Goal: Check status: Check status

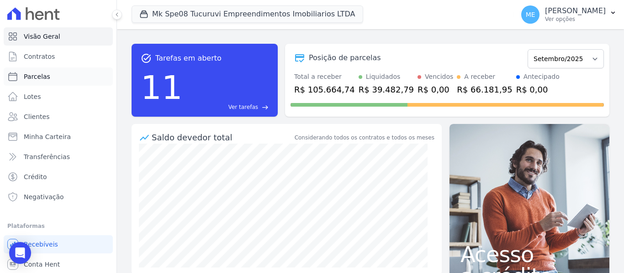
click at [59, 81] on link "Parcelas" at bounding box center [58, 77] width 109 height 18
click at [39, 57] on span "Contratos" at bounding box center [39, 56] width 31 height 9
select select
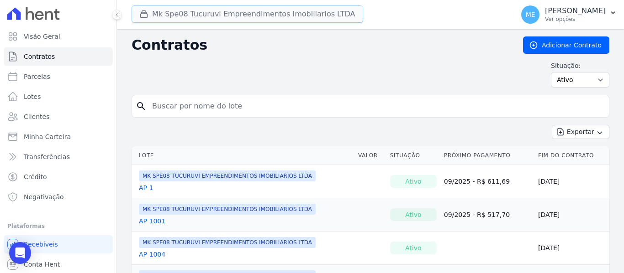
click at [263, 16] on button "Mk Spe08 Tucuruvi Empreendimentos Imobiliarios LTDA" at bounding box center [246, 13] width 231 height 17
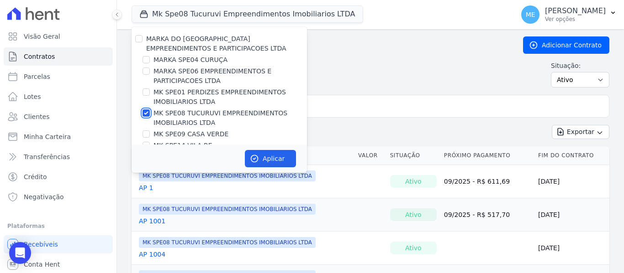
click at [147, 114] on input "MK SPE08 TUCURUVI EMPREENDIMENTOS IMOBILIARIOS LTDA" at bounding box center [145, 113] width 7 height 7
checkbox input "false"
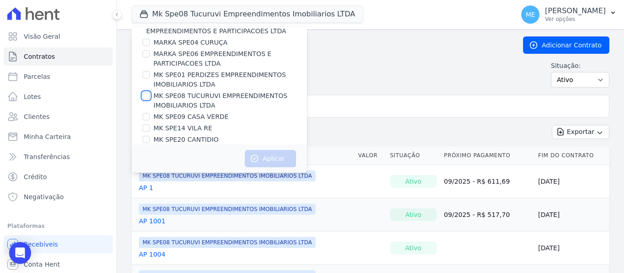
scroll to position [25, 0]
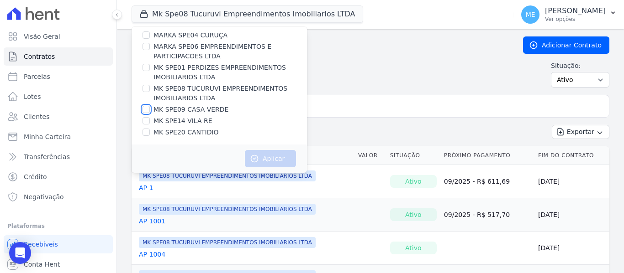
click at [147, 110] on input "MK SPE09 CASA VERDE" at bounding box center [145, 109] width 7 height 7
checkbox input "true"
click at [279, 162] on button "Aplicar" at bounding box center [270, 158] width 51 height 17
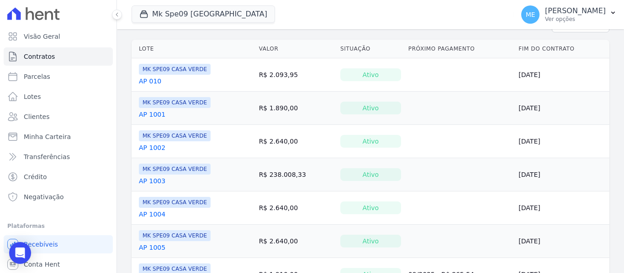
scroll to position [0, 0]
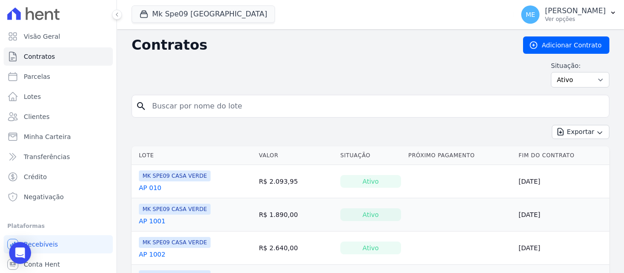
click at [254, 108] on input "search" at bounding box center [376, 106] width 458 height 18
click at [616, 9] on button "ME [PERSON_NAME] Ver opções" at bounding box center [569, 15] width 110 height 26
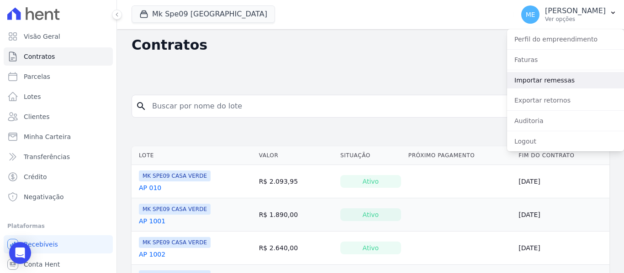
click at [558, 80] on link "Importar remessas" at bounding box center [565, 80] width 117 height 16
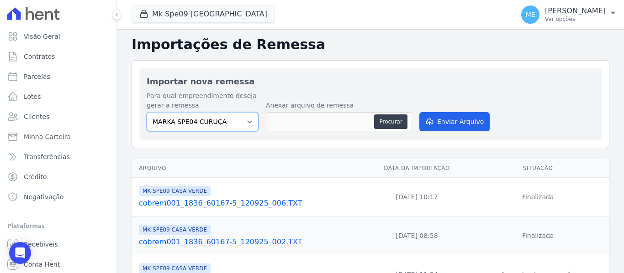
click at [247, 120] on select "MARKA SPE04 CURUÇA MARKA SPE06 EMPREENDIMENTOS E PARTICIPACOES LTDA MK SPE01 PE…" at bounding box center [203, 121] width 112 height 19
select select "faf7fecb-8fd7-4b35-8acd-3d6a38ea6f82"
click at [147, 112] on select "MARKA SPE04 CURUÇA MARKA SPE06 EMPREENDIMENTOS E PARTICIPACOES LTDA MK SPE01 PE…" at bounding box center [203, 121] width 112 height 19
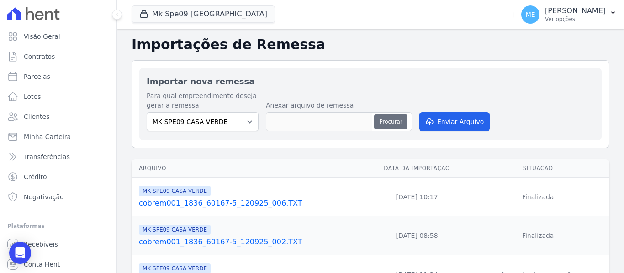
click at [396, 123] on button "Procurar" at bounding box center [390, 122] width 33 height 15
type input "cobrem001_1836_60167-5_120925_008.TXT"
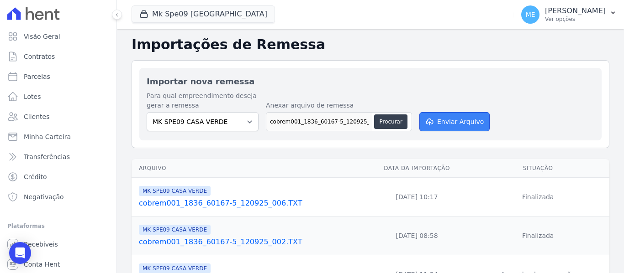
click at [451, 126] on button "Enviar Arquivo" at bounding box center [454, 121] width 70 height 19
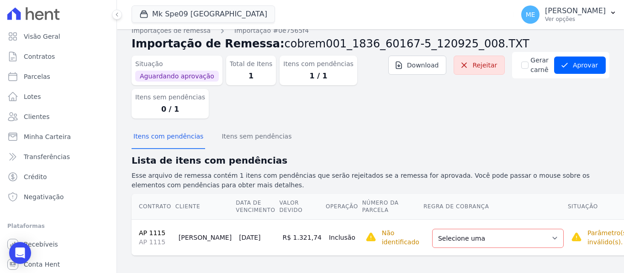
scroll to position [16, 0]
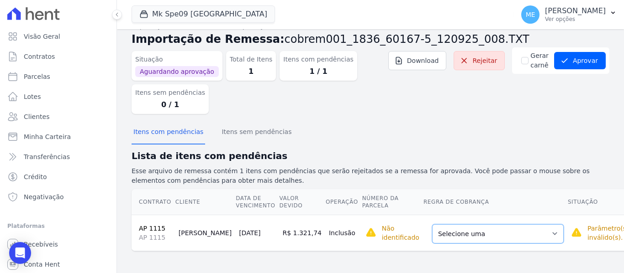
click at [512, 230] on select "Selecione uma Nova Parcela Avulsa Parcela Avulsa Existente Parcela Normal (1 X …" at bounding box center [497, 234] width 131 height 19
click at [543, 130] on div "Itens com pendências Itens sem pendências" at bounding box center [370, 132] width 478 height 22
click at [514, 232] on select "Selecione uma Nova Parcela Avulsa Parcela Avulsa Existente Parcela Normal (1 X …" at bounding box center [497, 234] width 131 height 19
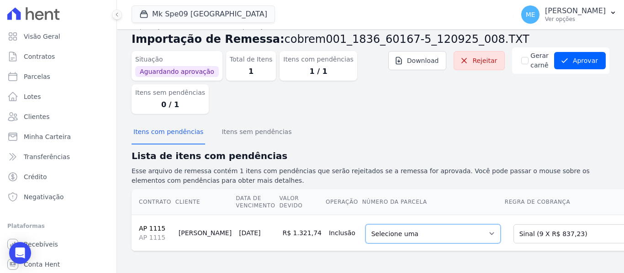
click at [447, 231] on select "Selecione uma 2 - [DATE] - R$ 819,23 - Agendado 5 - [DATE] - R$ 837,23 - Agenda…" at bounding box center [432, 234] width 135 height 19
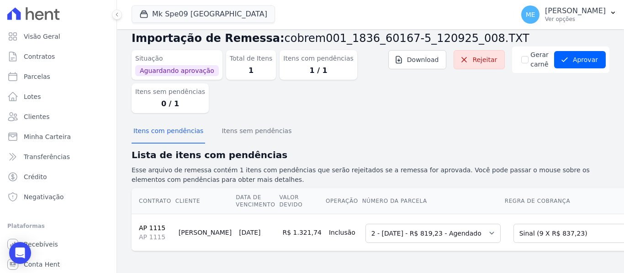
scroll to position [23, 0]
click at [575, 52] on button "Aprovar" at bounding box center [580, 59] width 52 height 17
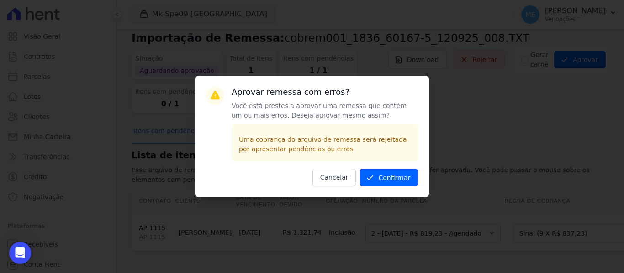
click at [390, 178] on button "Confirmar" at bounding box center [388, 178] width 58 height 18
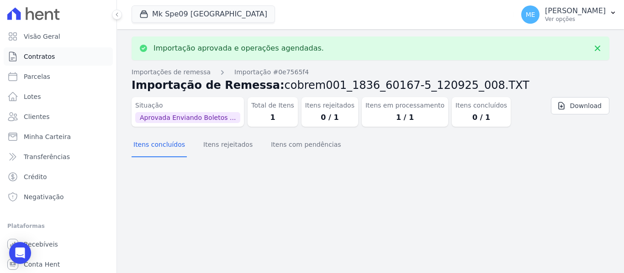
click at [51, 53] on span "Contratos" at bounding box center [39, 56] width 31 height 9
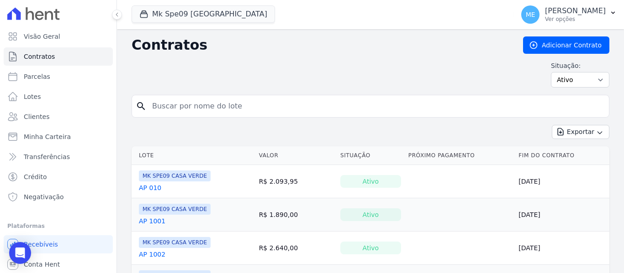
click at [250, 105] on input "search" at bounding box center [376, 106] width 458 height 18
type input "1115"
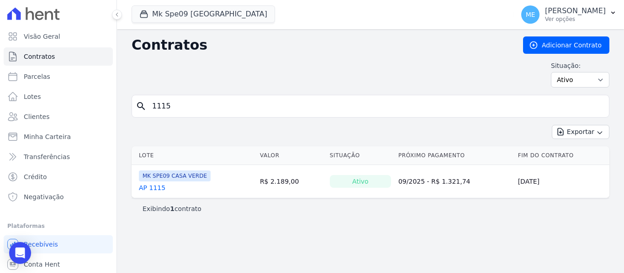
click at [155, 189] on link "AP 1115" at bounding box center [152, 188] width 26 height 9
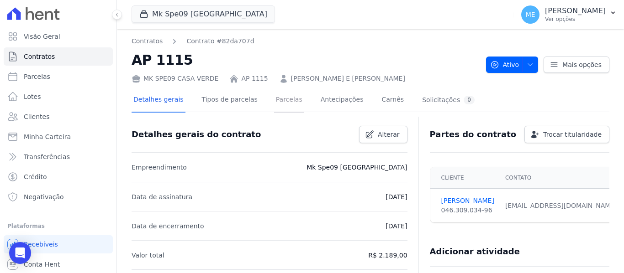
click at [281, 98] on link "Parcelas" at bounding box center [289, 101] width 30 height 24
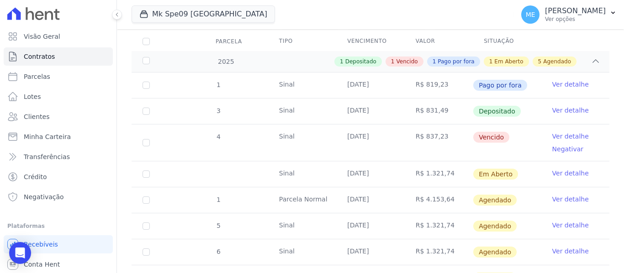
scroll to position [119, 0]
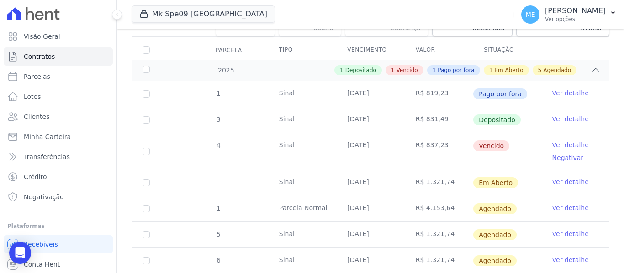
click at [561, 178] on link "Ver detalhe" at bounding box center [570, 182] width 37 height 9
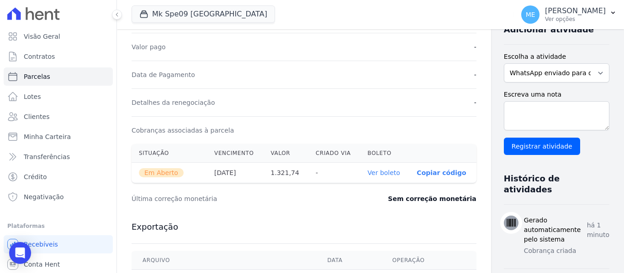
scroll to position [228, 0]
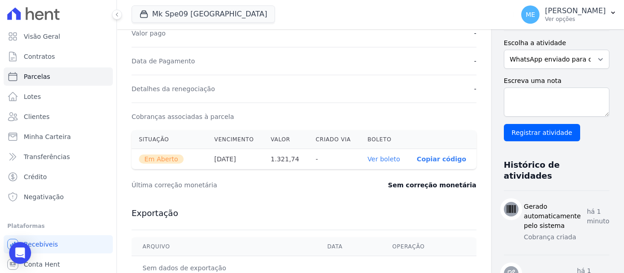
click at [367, 160] on link "Ver boleto" at bounding box center [383, 159] width 32 height 7
click at [44, 53] on span "Contratos" at bounding box center [39, 56] width 31 height 9
